Goal: Entertainment & Leisure: Consume media (video, audio)

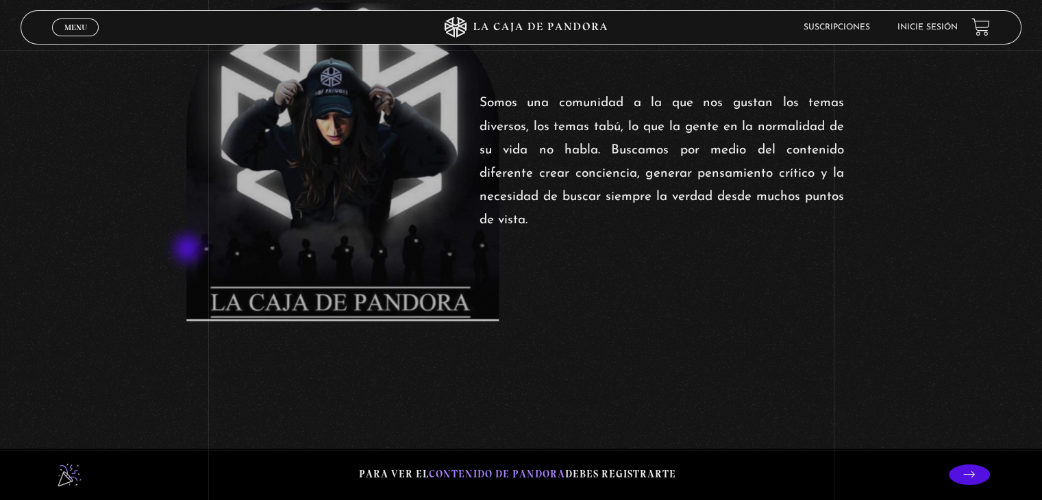
scroll to position [548, 0]
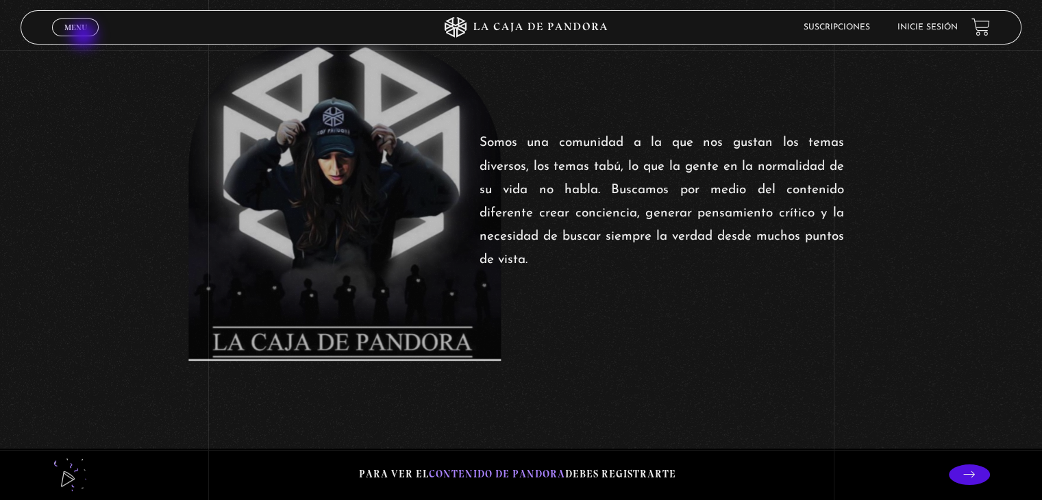
click at [85, 36] on div "Menu Cerrar" at bounding box center [208, 27] width 312 height 33
click at [78, 29] on span "Menu" at bounding box center [75, 27] width 23 height 8
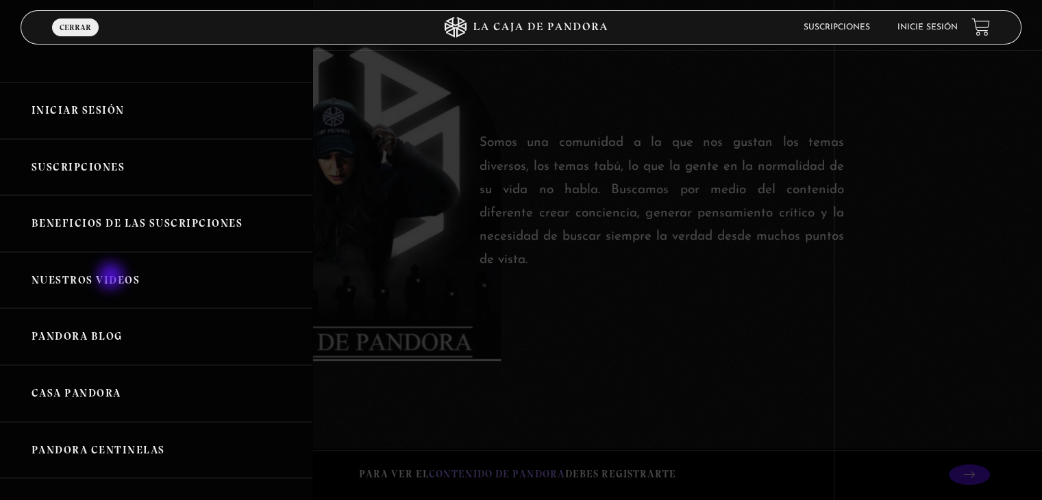
click at [112, 277] on link "Nuestros Videos" at bounding box center [156, 280] width 312 height 57
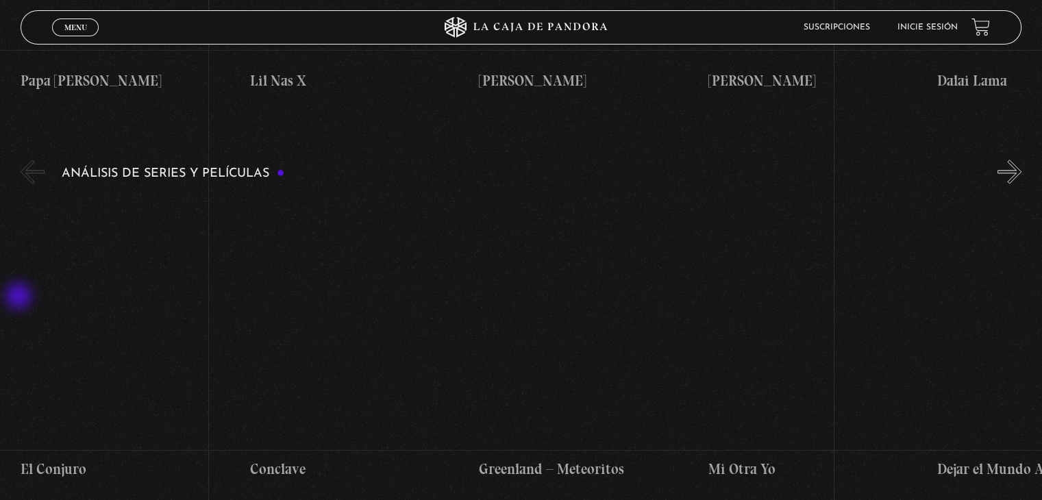
scroll to position [1713, 0]
